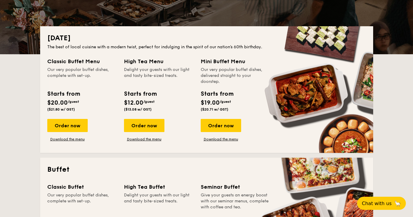
scroll to position [110, 0]
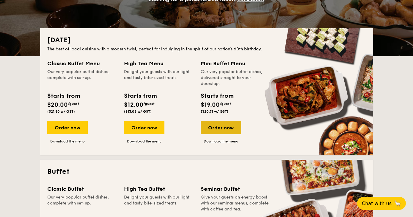
click at [220, 125] on div "Order now" at bounding box center [221, 127] width 40 height 13
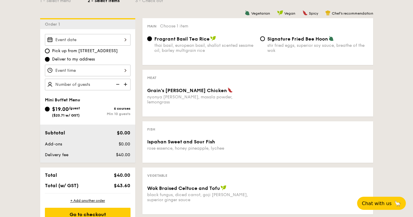
scroll to position [151, 0]
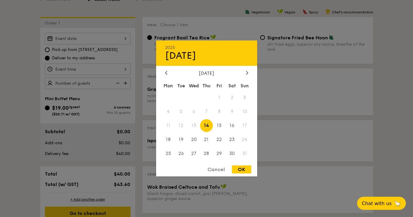
click at [108, 37] on div "2025 Aug [DATE] Tue Wed Thu Fri Sat Sun 1 2 3 4 5 6 7 8 9 10 11 12 13 14 15 16 …" at bounding box center [88, 39] width 86 height 12
click at [246, 124] on span "17" at bounding box center [245, 125] width 13 height 13
click at [132, 6] on div at bounding box center [206, 108] width 413 height 217
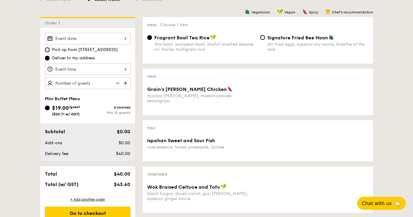
click at [121, 68] on div at bounding box center [88, 69] width 86 height 12
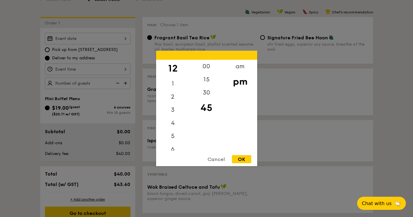
click at [110, 7] on div at bounding box center [206, 108] width 413 height 217
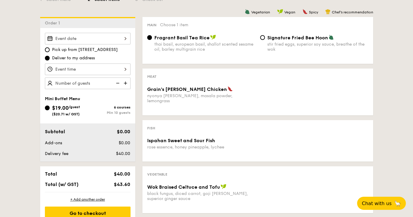
click at [117, 40] on div at bounding box center [88, 39] width 86 height 12
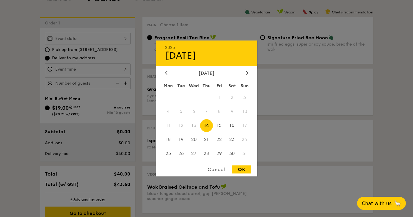
click at [90, 13] on div at bounding box center [206, 108] width 413 height 217
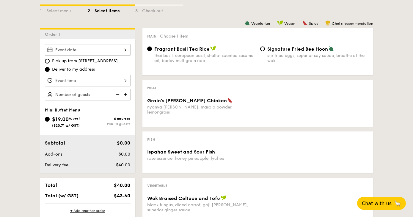
scroll to position [138, 0]
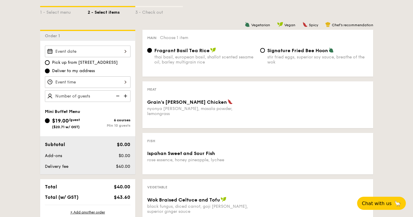
click at [231, 106] on div "Grain's [PERSON_NAME] Chicken nyonya [PERSON_NAME], masala powder, lemongrass" at bounding box center [201, 107] width 108 height 17
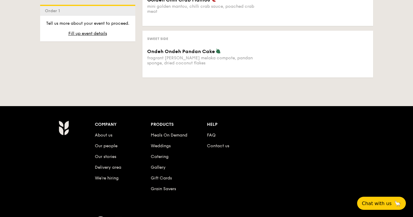
scroll to position [390, 0]
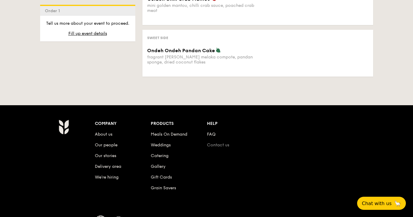
click at [220, 142] on link "Contact us" at bounding box center [218, 144] width 22 height 5
